Goal: Task Accomplishment & Management: Manage account settings

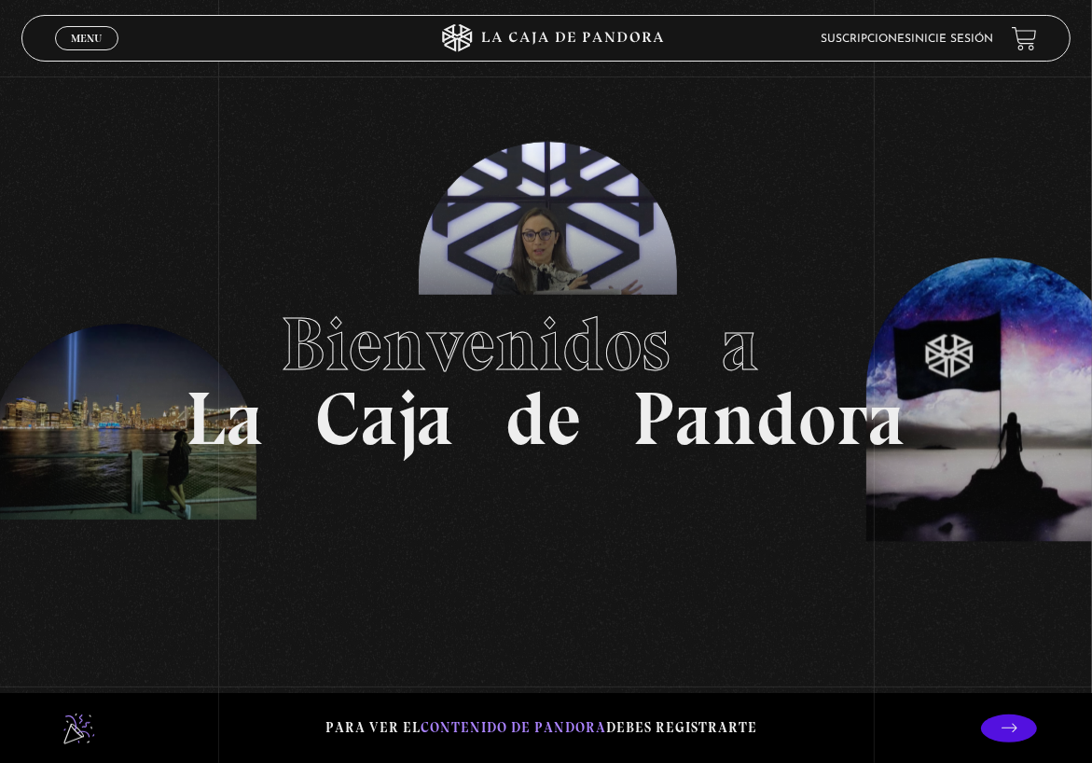
click at [97, 35] on span "Menu" at bounding box center [86, 38] width 31 height 11
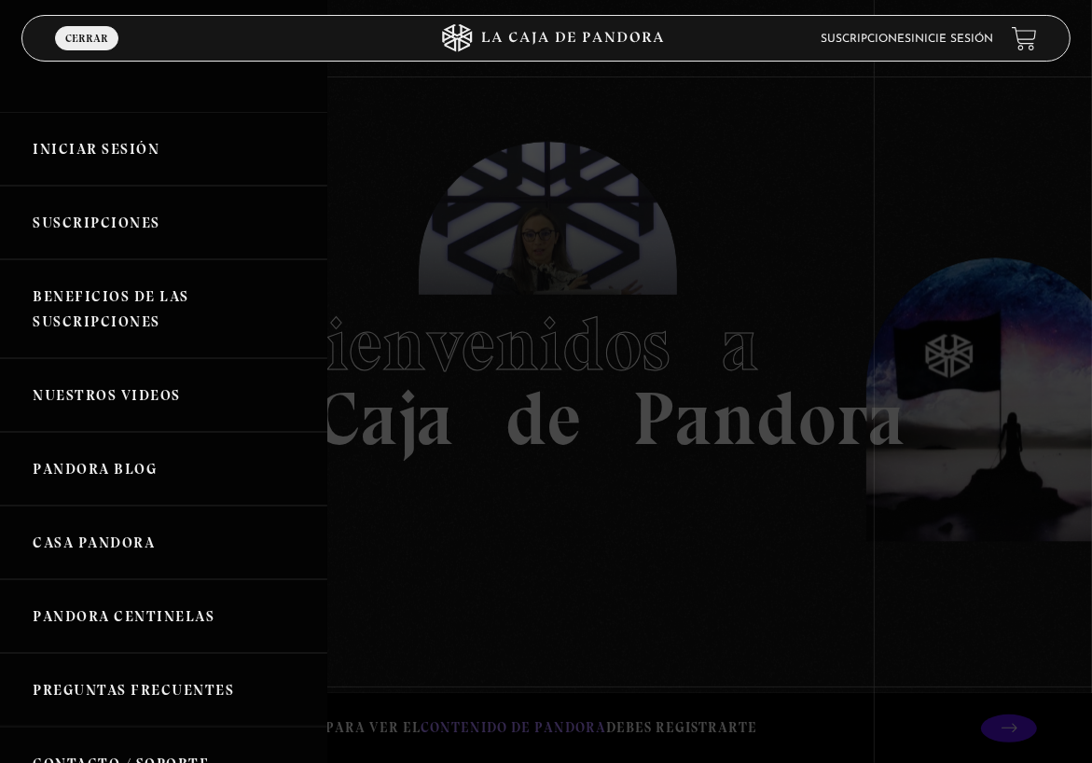
click at [108, 146] on link "Iniciar Sesión" at bounding box center [163, 149] width 327 height 74
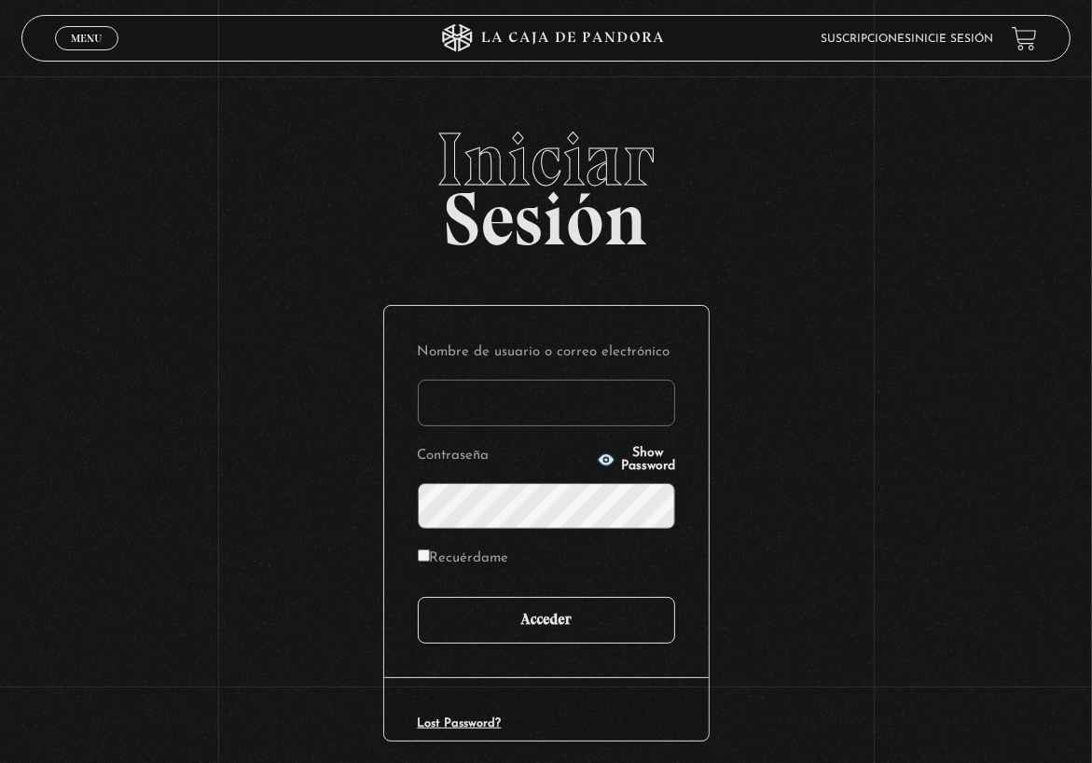
type input "[EMAIL_ADDRESS][PERSON_NAME][DOMAIN_NAME]"
click at [586, 611] on input "Acceder" at bounding box center [546, 620] width 257 height 47
